Goal: Use online tool/utility: Utilize a website feature to perform a specific function

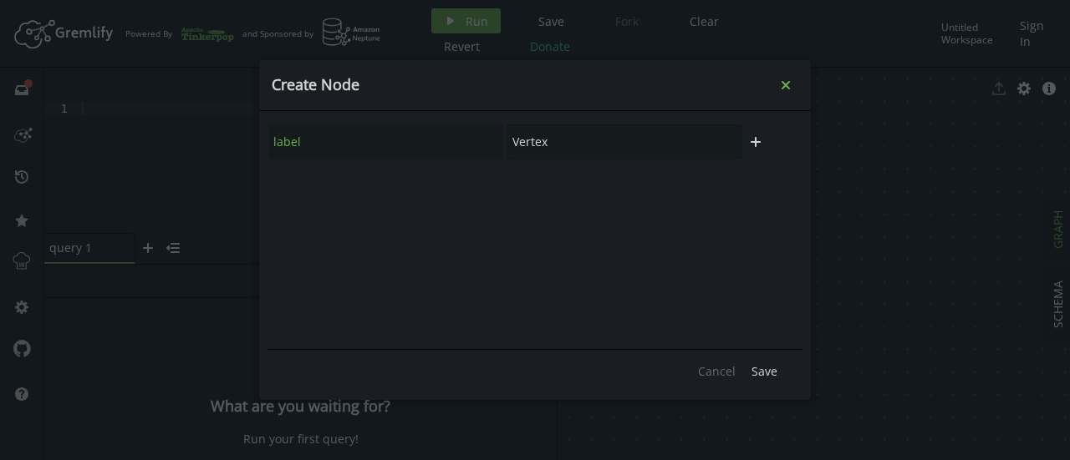
click at [787, 88] on icon "Close" at bounding box center [785, 85] width 8 height 8
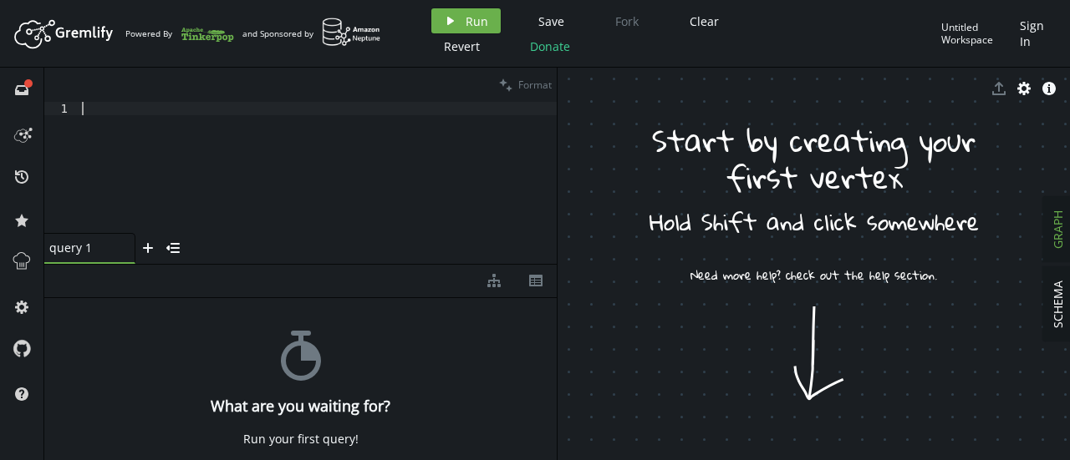
click at [417, 170] on div at bounding box center [318, 181] width 478 height 158
click at [323, 144] on div at bounding box center [318, 181] width 478 height 158
paste textarea "g.addV('company')"
click at [463, 28] on button "play Run" at bounding box center [465, 20] width 69 height 25
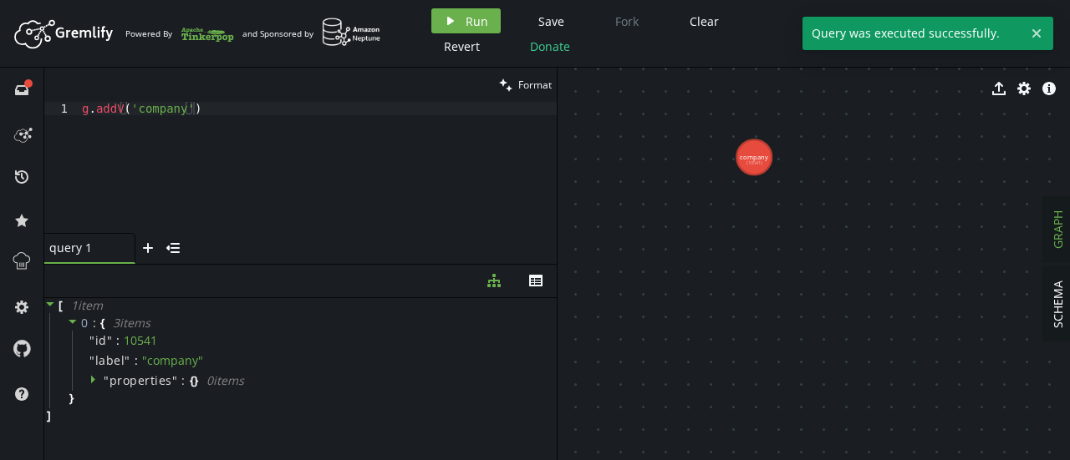
drag, startPoint x: 694, startPoint y: 141, endPoint x: 881, endPoint y: 221, distance: 203.6
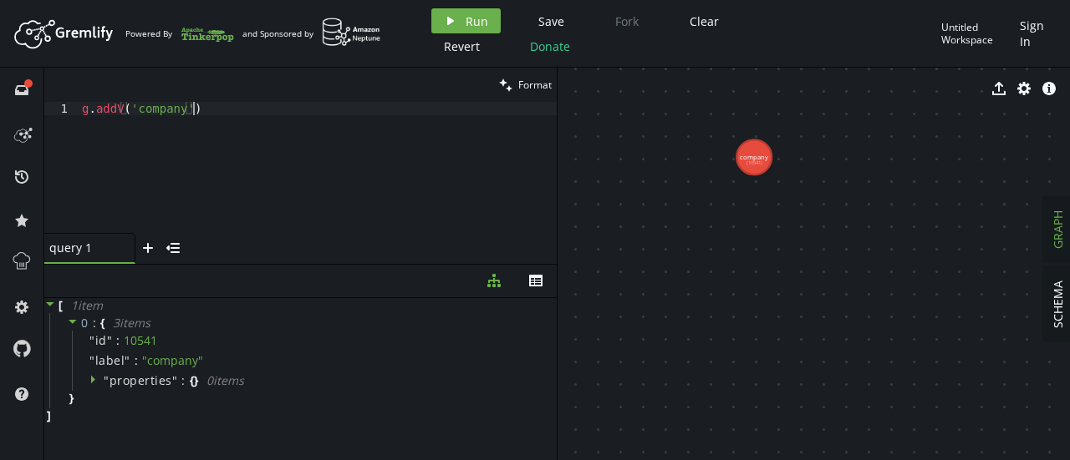
click at [234, 106] on div "g . addV ( 'company' )" at bounding box center [318, 181] width 478 height 158
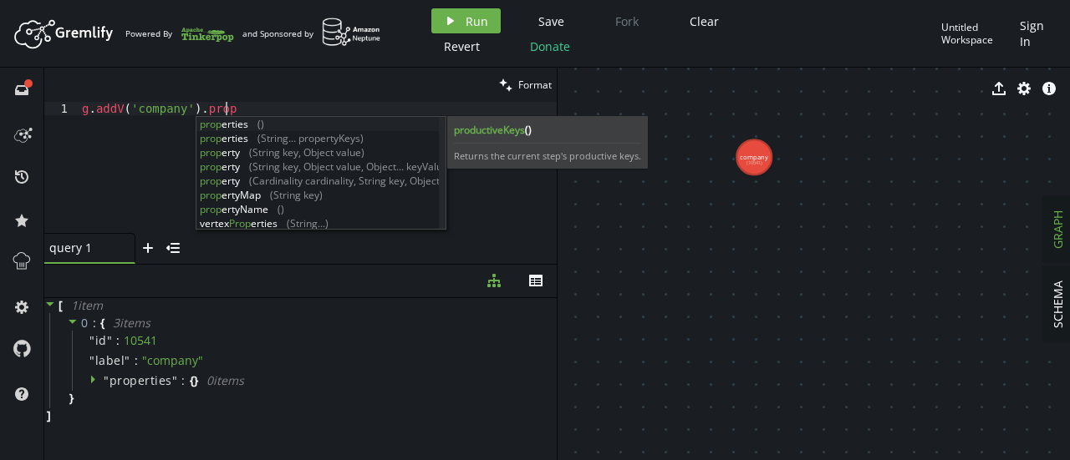
scroll to position [0, 143]
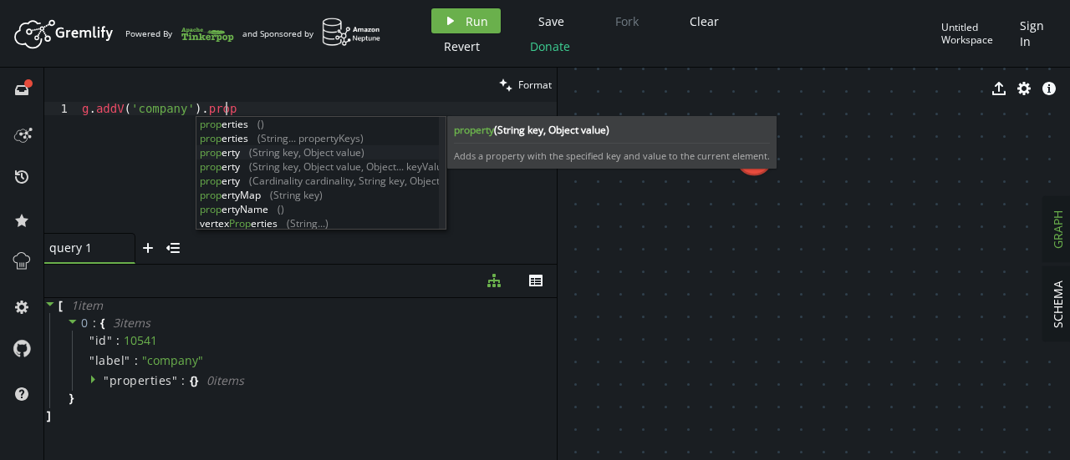
click at [261, 149] on div "prop erties () prop erties (String... propertyKeys) prop erty (String key, Obje…" at bounding box center [317, 188] width 243 height 142
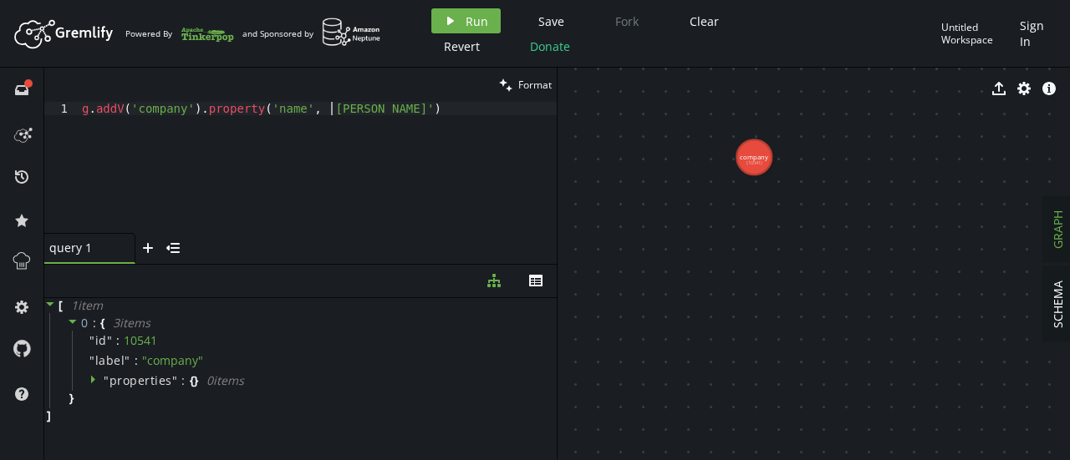
click at [330, 107] on div "g . addV ( 'company' ) . property ( 'name' , '[PERSON_NAME]' )" at bounding box center [318, 181] width 478 height 158
click at [463, 11] on button "play Run" at bounding box center [465, 20] width 69 height 25
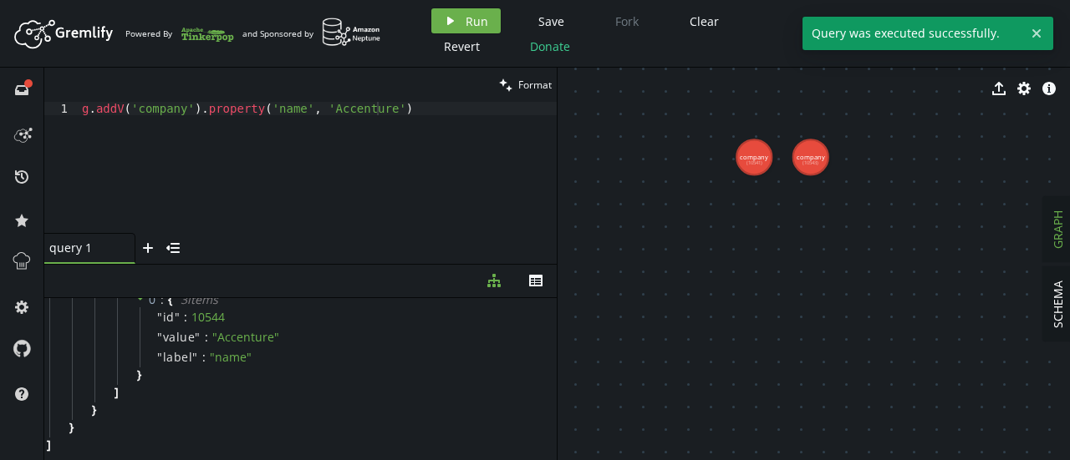
scroll to position [116, 0]
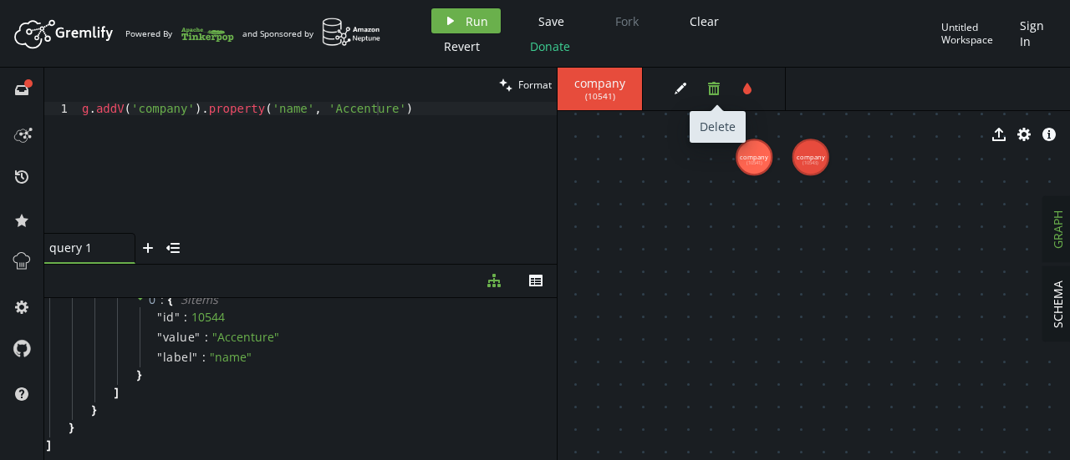
click at [711, 91] on icon "button" at bounding box center [714, 88] width 12 height 13
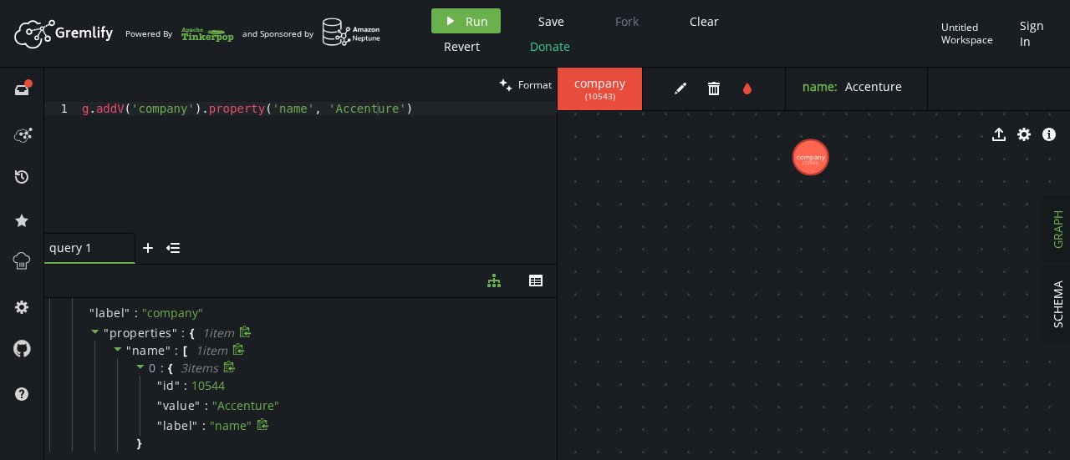
scroll to position [41, 0]
click at [414, 116] on div "g . addV ( 'company' ) . property ( 'name' , 'Accenture' )" at bounding box center [318, 181] width 478 height 158
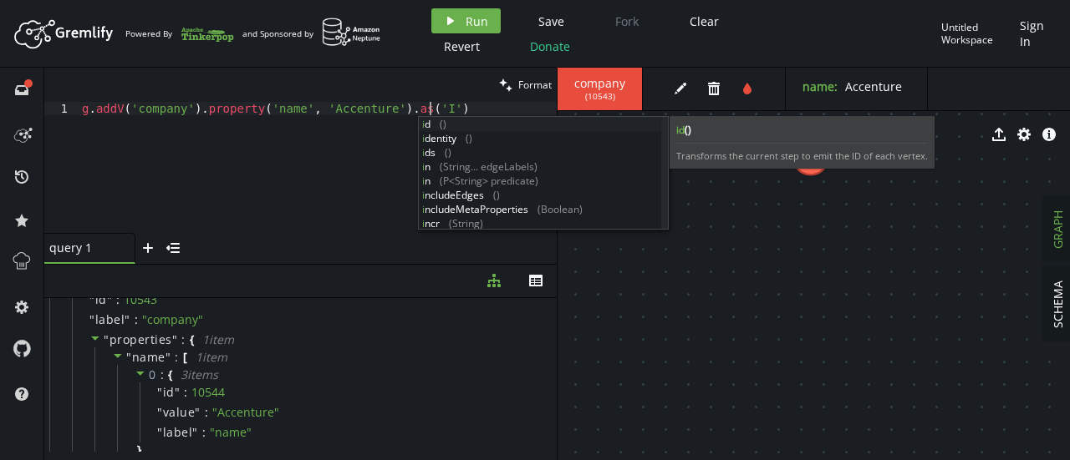
scroll to position [0, 353]
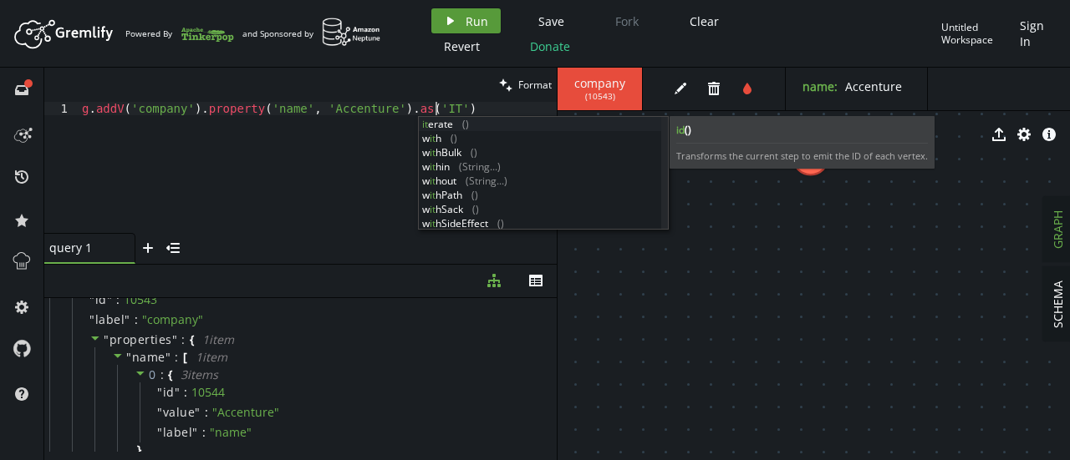
type textarea "g.addV('company').property('name', 'Accenture').as('IT"
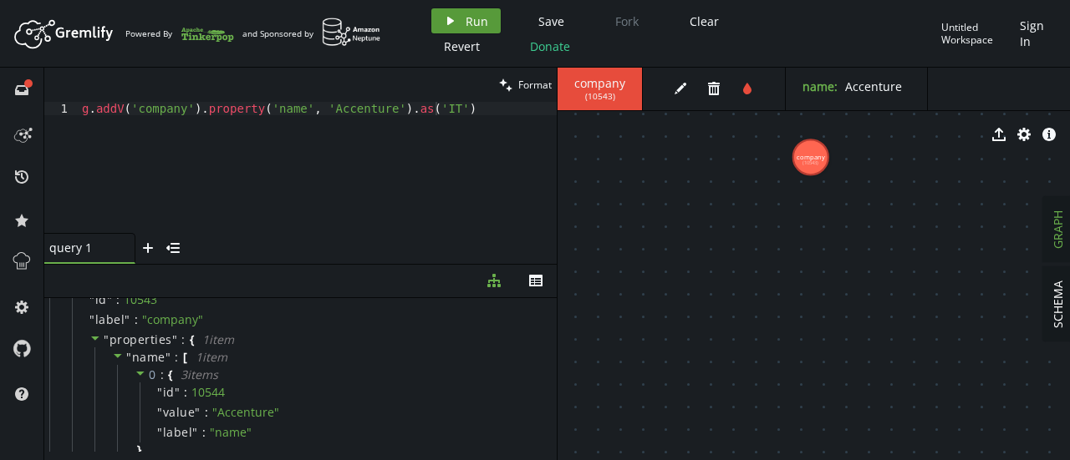
click at [446, 27] on icon "play" at bounding box center [450, 20] width 13 height 13
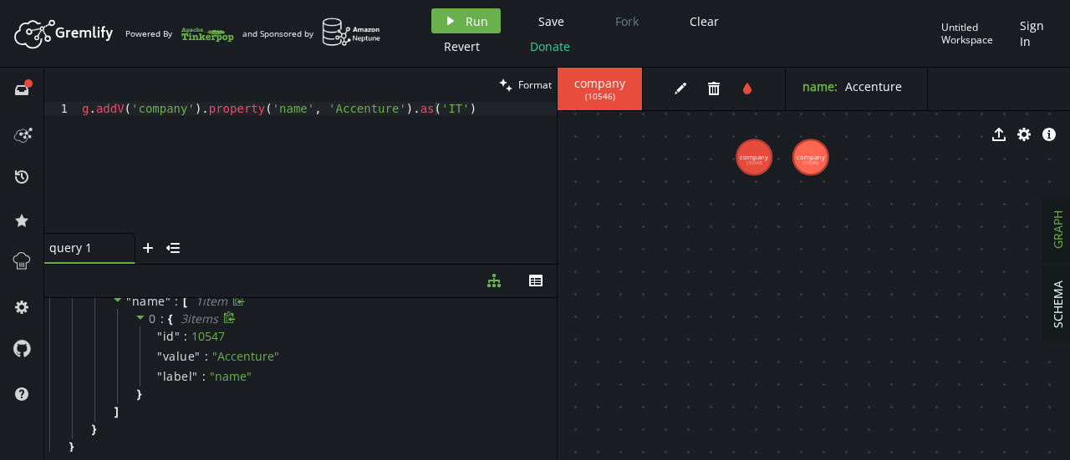
scroll to position [0, 0]
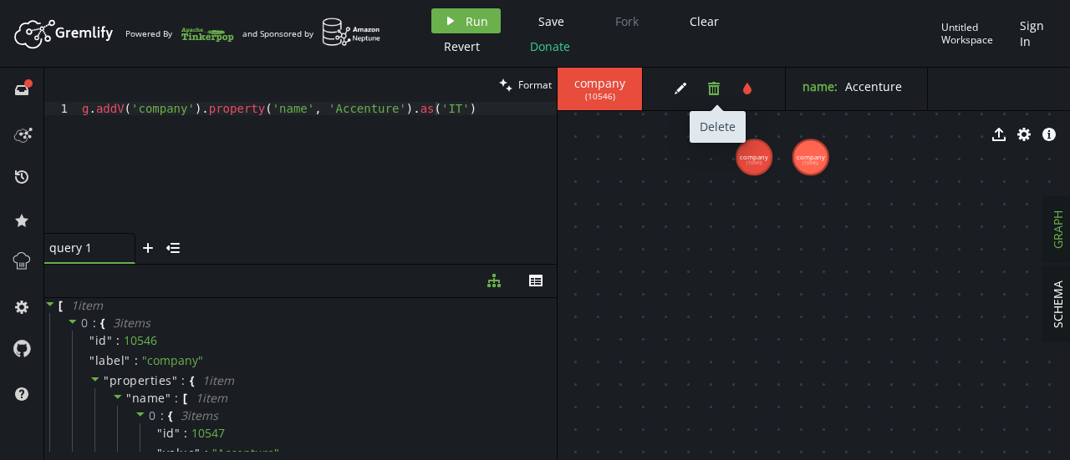
click at [702, 89] on button "trash" at bounding box center [713, 88] width 25 height 25
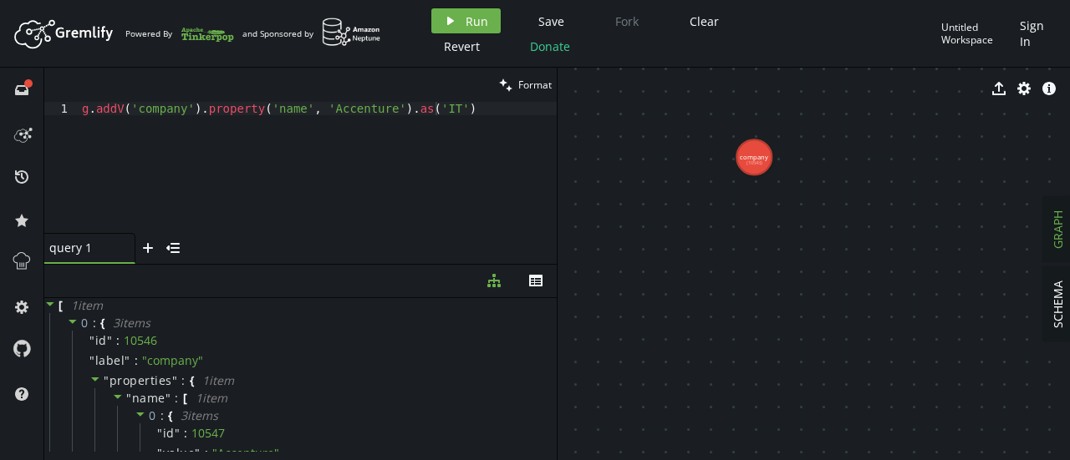
click at [702, 89] on div "export cog info-sign" at bounding box center [813, 89] width 512 height 42
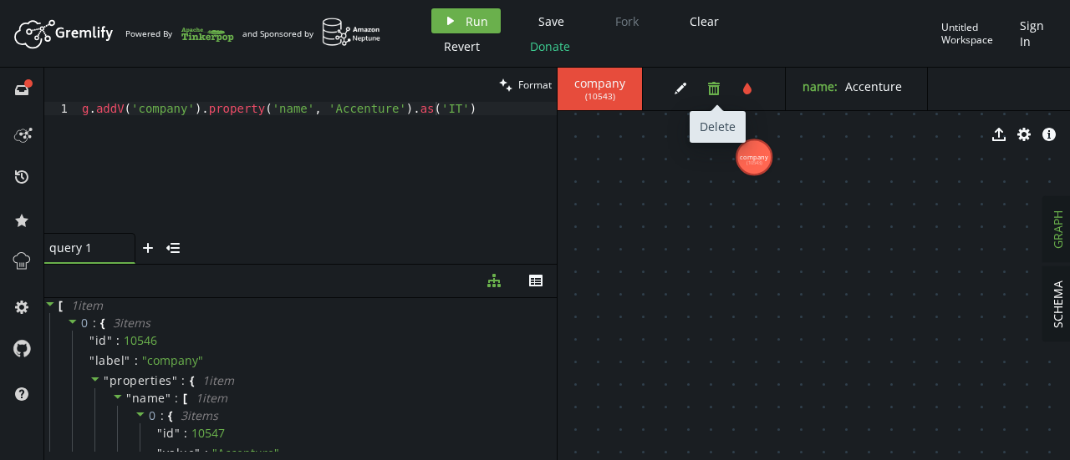
click at [707, 88] on icon "trash" at bounding box center [713, 88] width 13 height 13
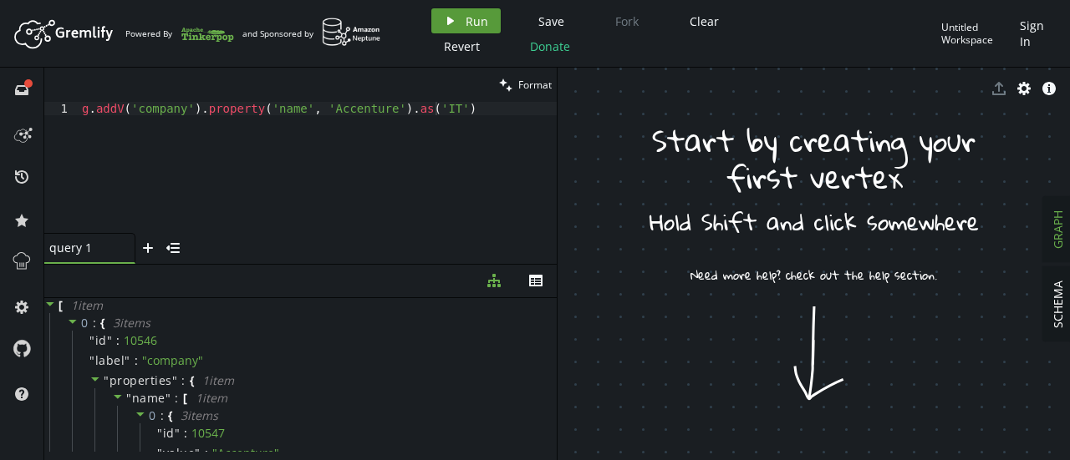
click at [466, 23] on span "Run" at bounding box center [476, 21] width 23 height 16
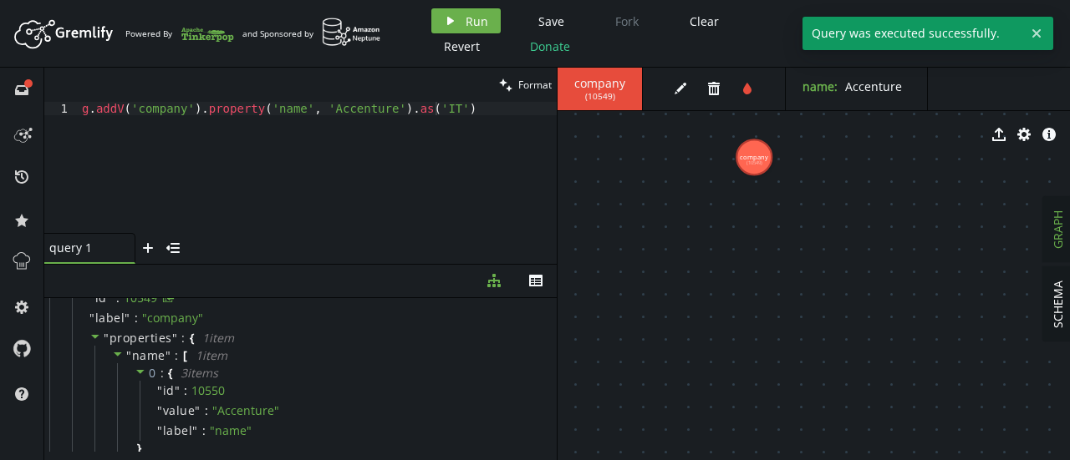
scroll to position [38, 0]
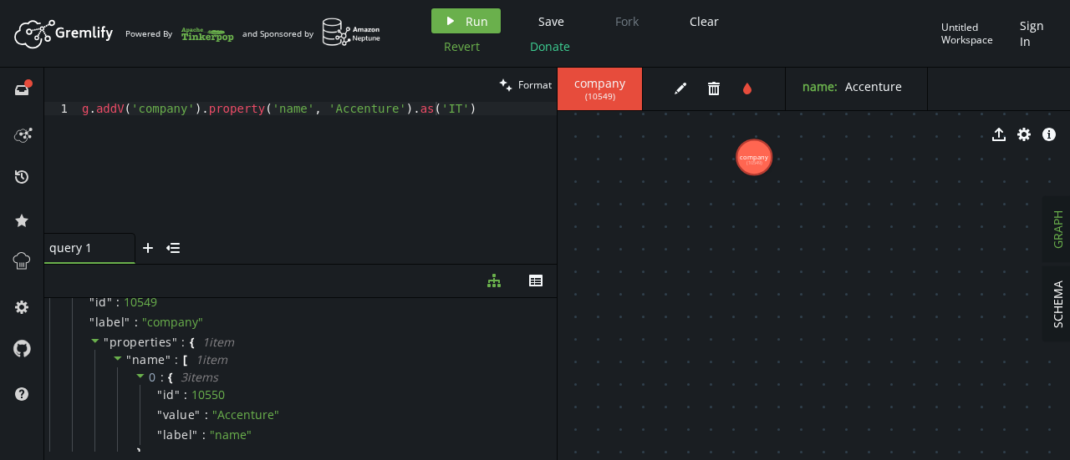
click at [461, 47] on span "Revert" at bounding box center [462, 46] width 36 height 16
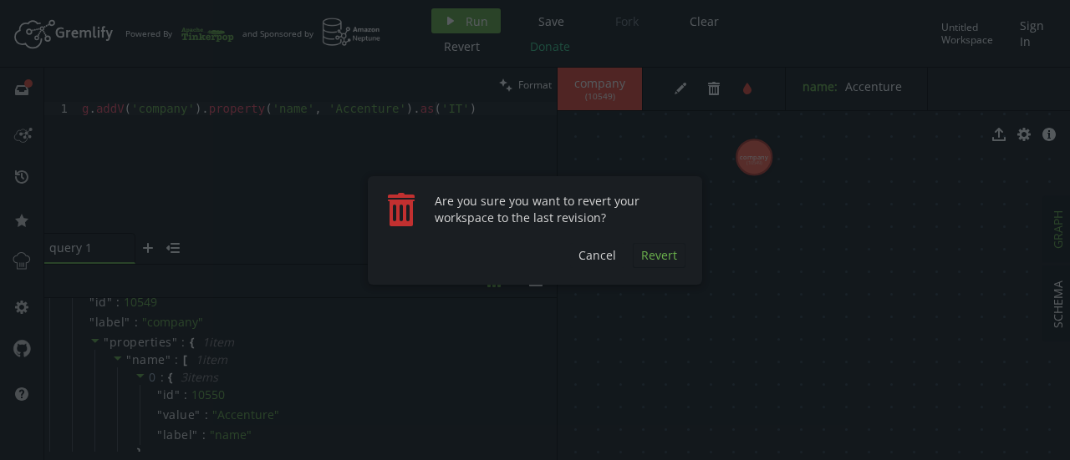
click at [644, 267] on button "Revert" at bounding box center [659, 255] width 53 height 25
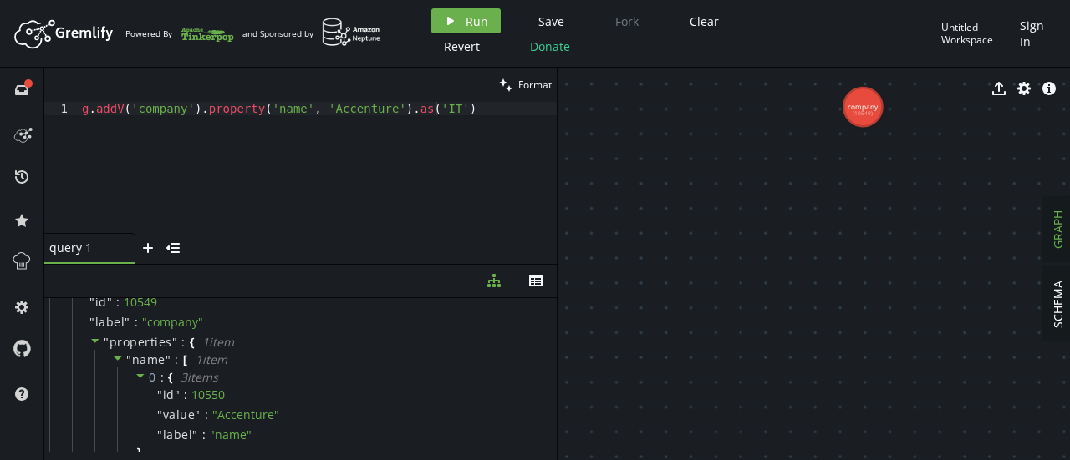
click at [865, 98] on div "export cog info-sign" at bounding box center [813, 89] width 512 height 42
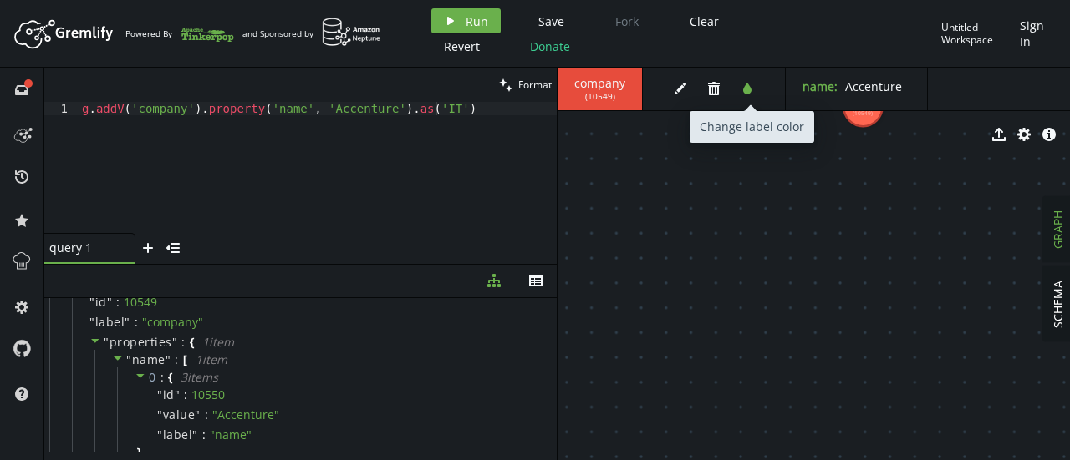
click at [751, 89] on icon "tint" at bounding box center [746, 88] width 13 height 13
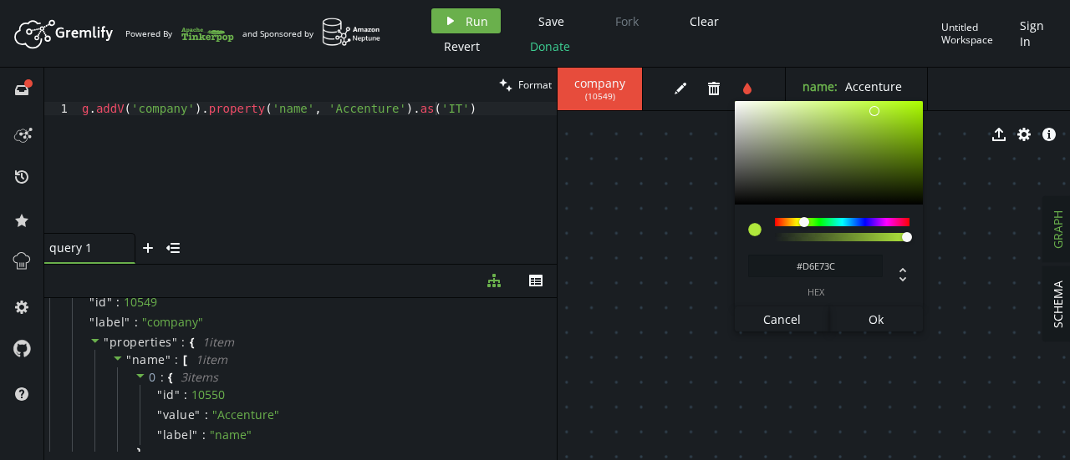
type input "#DDE73C"
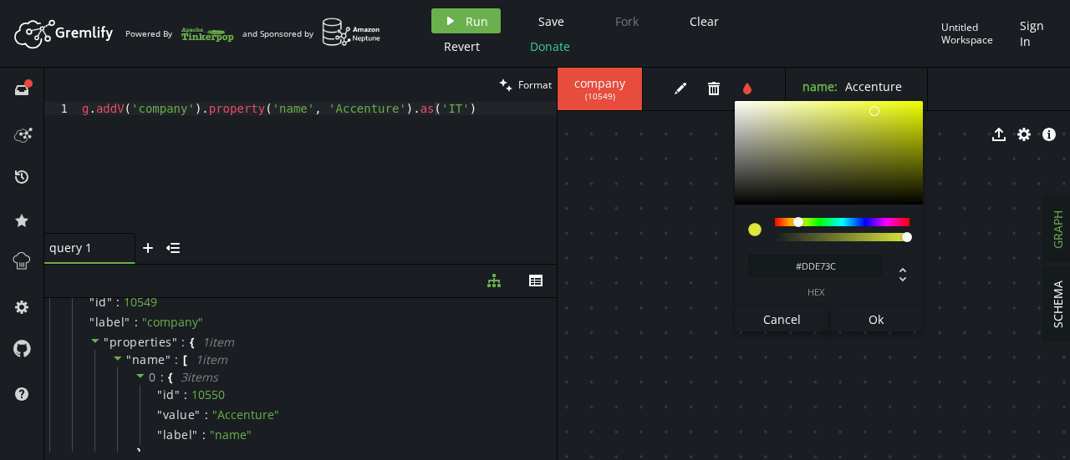
drag, startPoint x: 784, startPoint y: 221, endPoint x: 797, endPoint y: 225, distance: 13.8
click at [798, 225] on div at bounding box center [803, 223] width 10 height 10
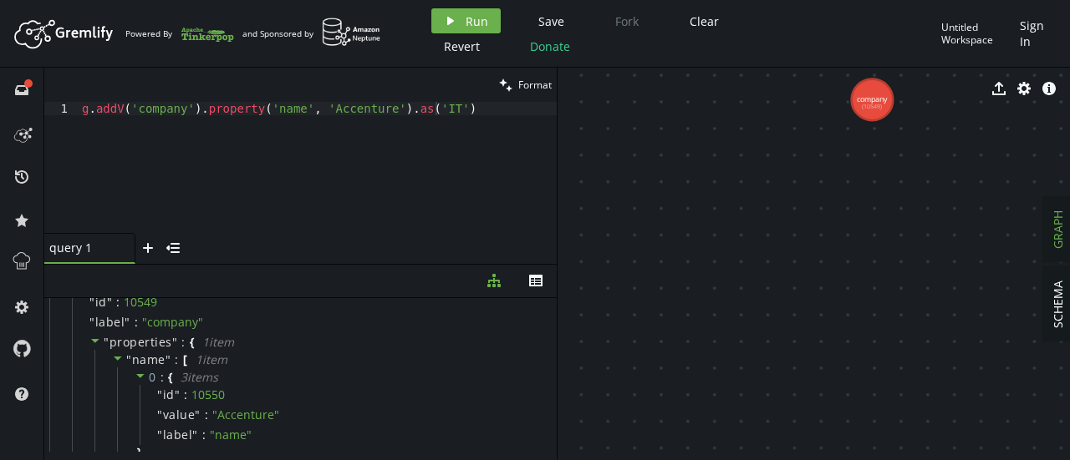
click at [872, 106] on div "export cog info-sign" at bounding box center [813, 89] width 512 height 42
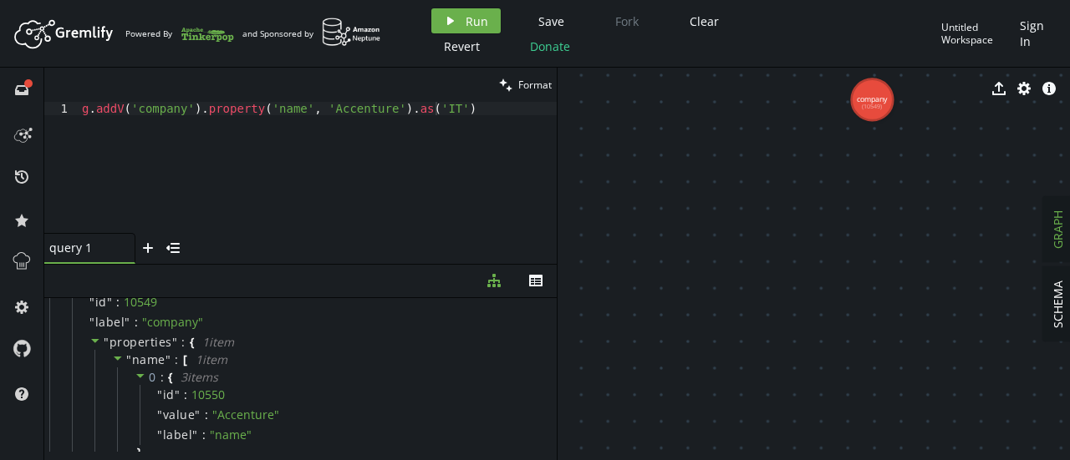
click at [872, 85] on div "export cog info-sign" at bounding box center [813, 89] width 512 height 42
click at [882, 78] on div "export cog info-sign" at bounding box center [813, 89] width 512 height 42
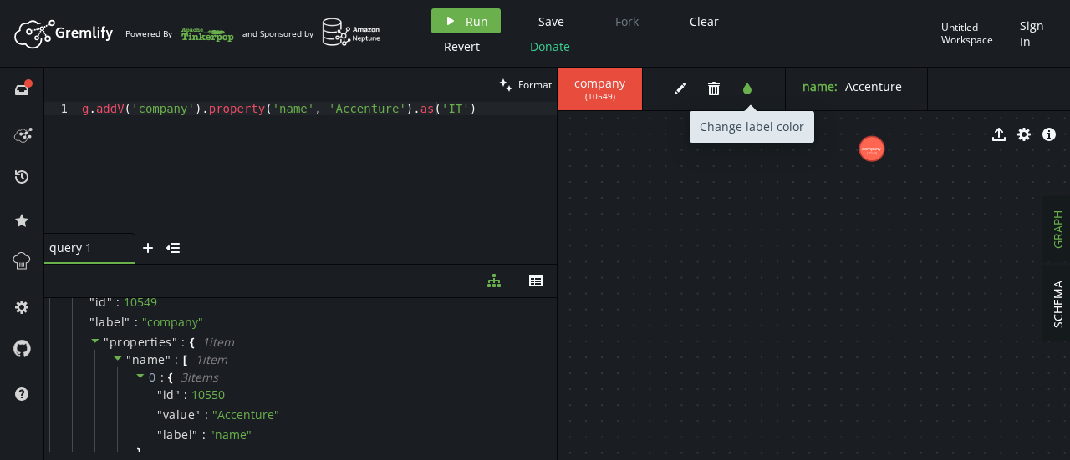
click at [748, 86] on icon "tint" at bounding box center [746, 88] width 13 height 13
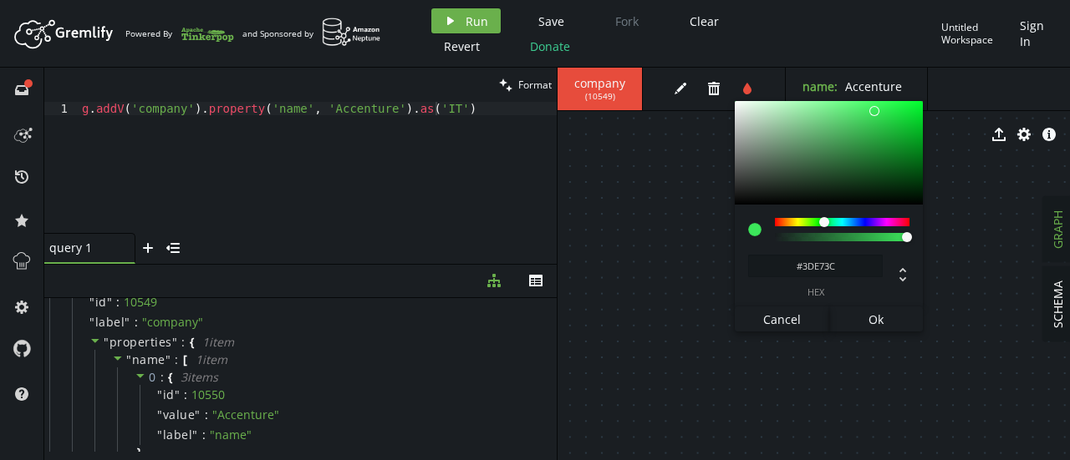
type input "#44E73C"
click at [817, 225] on div at bounding box center [842, 222] width 135 height 8
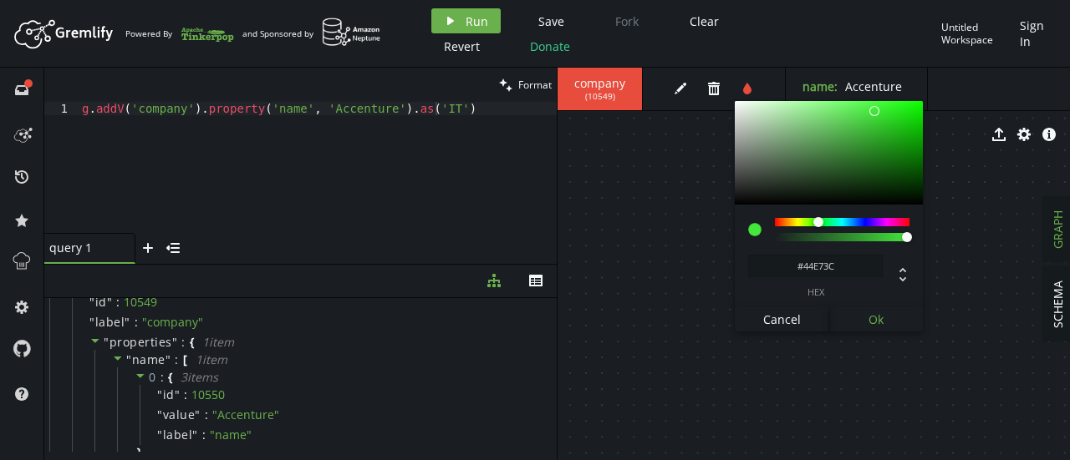
click at [877, 323] on span "Ok" at bounding box center [875, 320] width 15 height 16
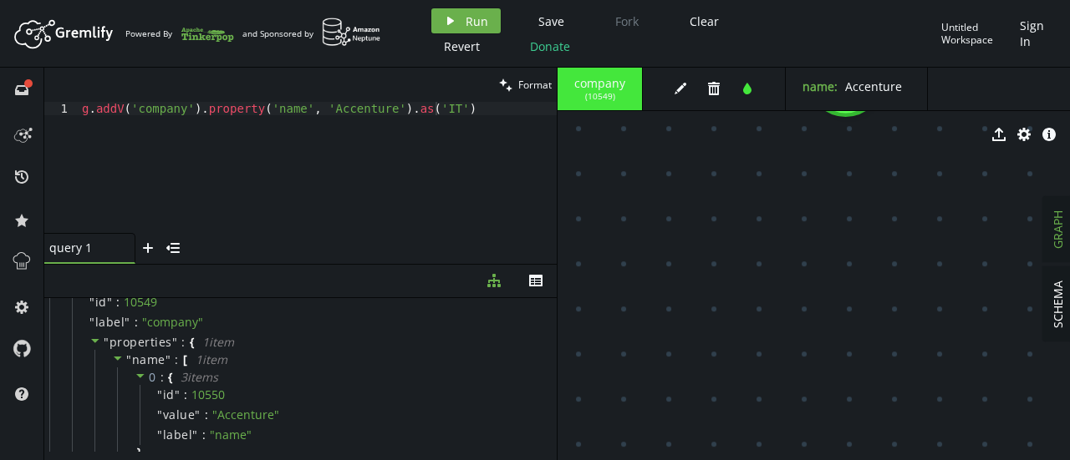
drag, startPoint x: 880, startPoint y: 118, endPoint x: 889, endPoint y: 254, distance: 136.5
click at [889, 254] on div "company ( 10549 ) edit trash tint name : Accenture export cog info-sign company…" at bounding box center [813, 264] width 512 height 393
drag, startPoint x: 889, startPoint y: 254, endPoint x: 859, endPoint y: 420, distance: 169.0
drag, startPoint x: 892, startPoint y: 302, endPoint x: 787, endPoint y: 262, distance: 112.7
